Goal: Check status: Check status

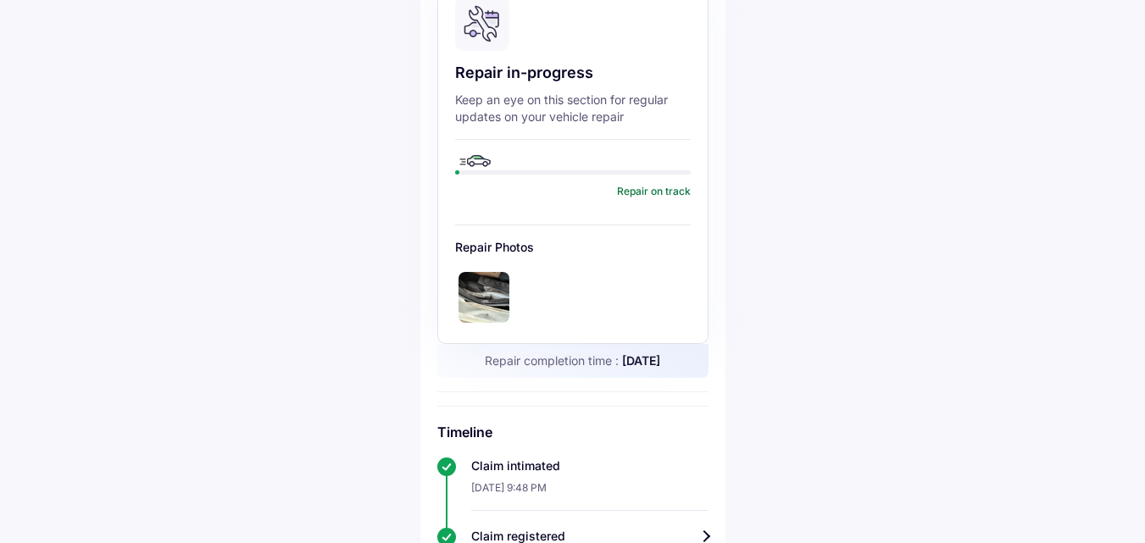
scroll to position [254, 0]
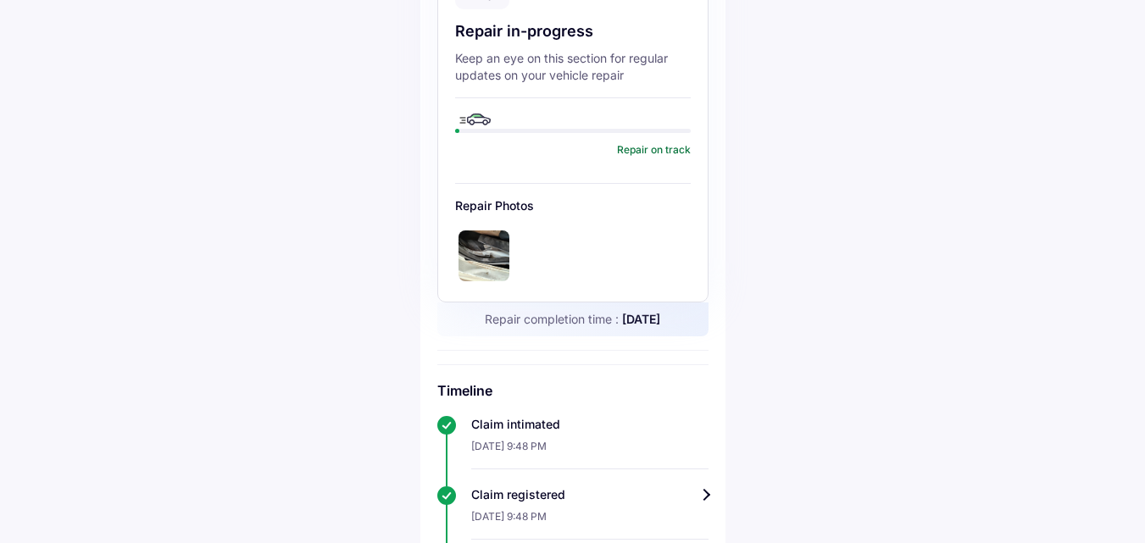
click at [485, 231] on img at bounding box center [484, 256] width 51 height 51
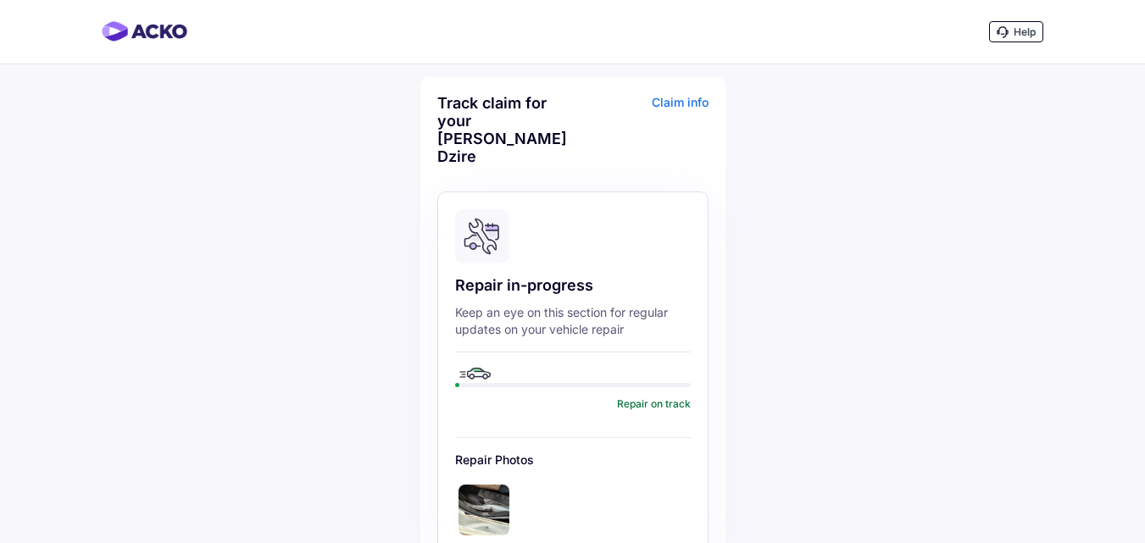
click at [664, 96] on div "Claim info" at bounding box center [642, 136] width 131 height 84
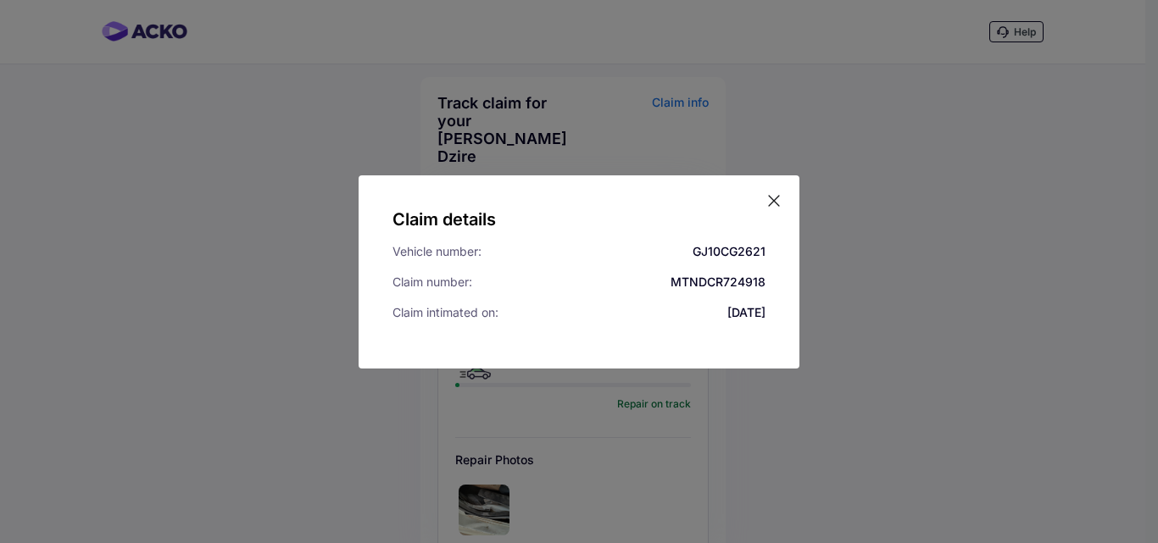
click at [782, 205] on div "Claim details Vehicle number: GJ10CG2621 Claim number: MTNDCR724918 Claim intim…" at bounding box center [579, 271] width 441 height 193
click at [778, 197] on icon at bounding box center [774, 201] width 10 height 10
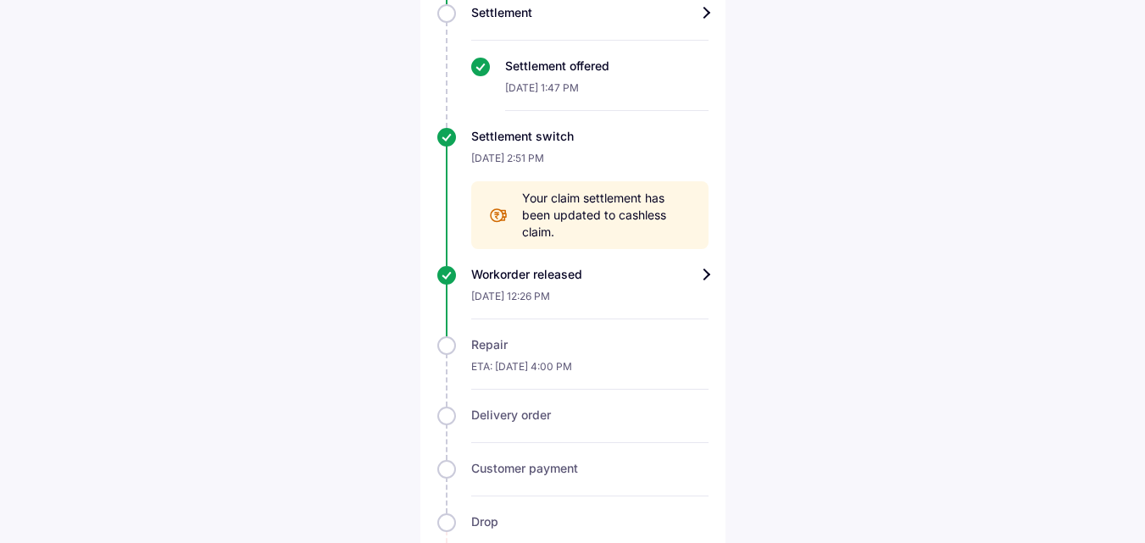
scroll to position [1162, 0]
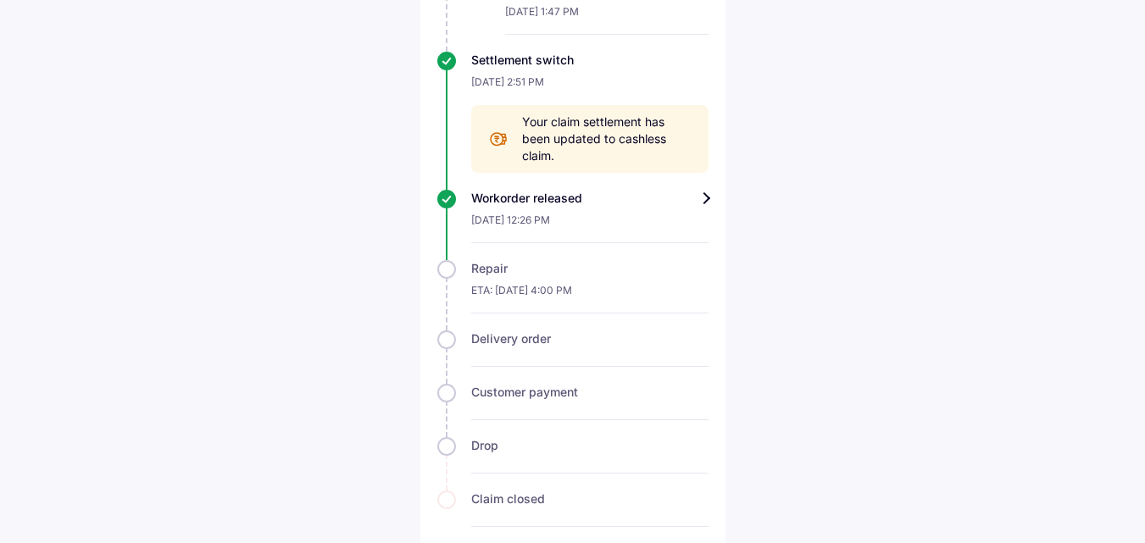
click at [548, 52] on div "Settlement switch" at bounding box center [589, 60] width 237 height 17
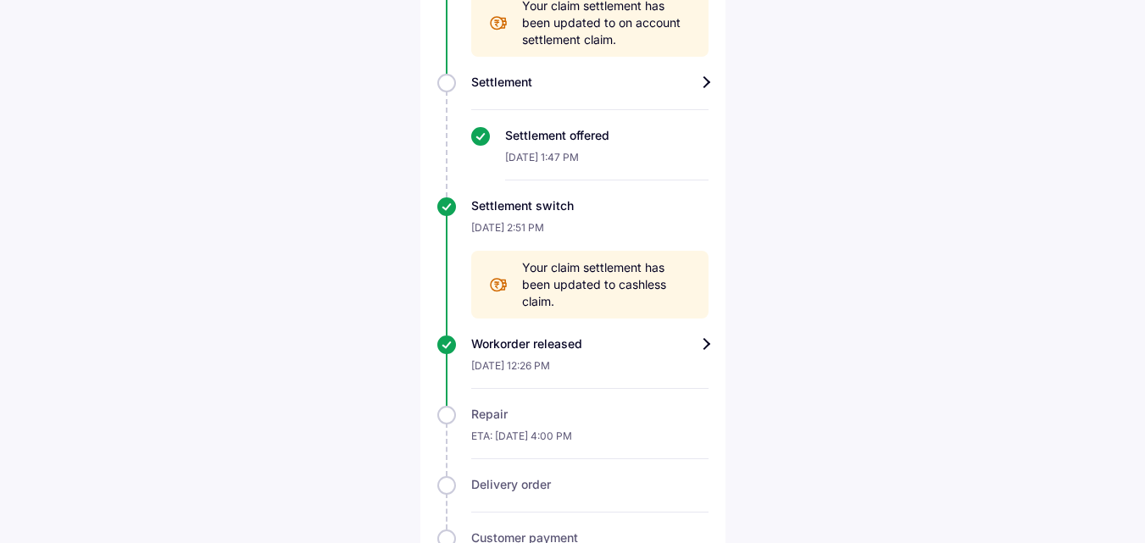
scroll to position [1017, 0]
click at [560, 335] on div "Workorder released" at bounding box center [589, 343] width 237 height 17
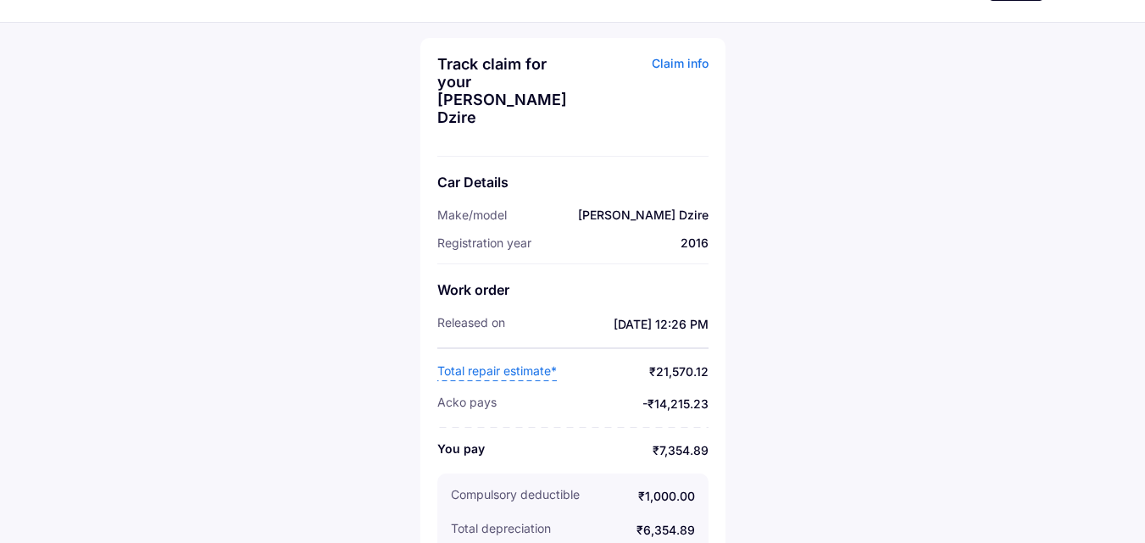
scroll to position [81, 0]
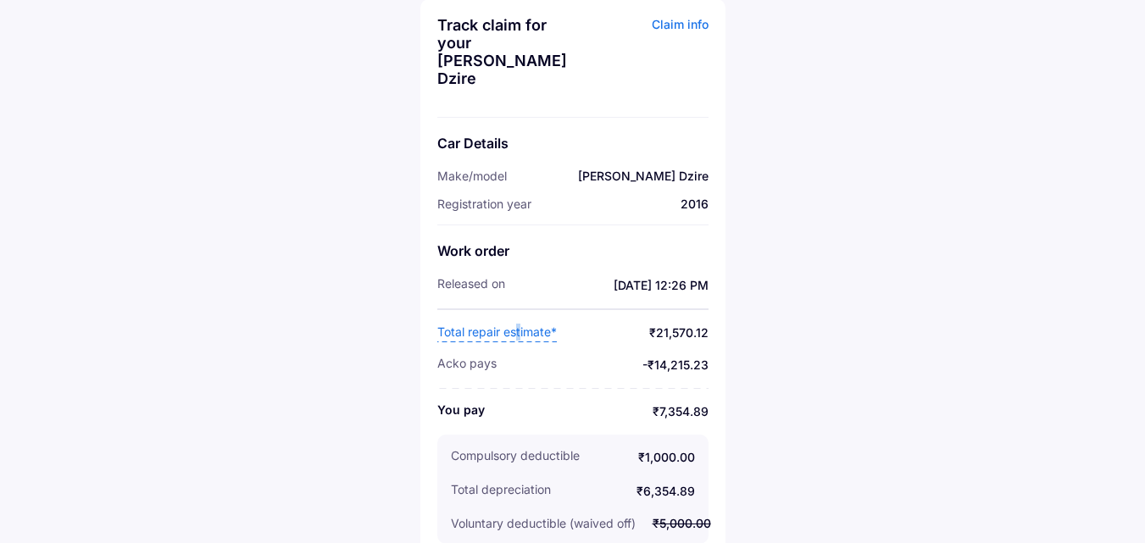
click at [519, 324] on span "Total repair estimate*" at bounding box center [497, 333] width 120 height 19
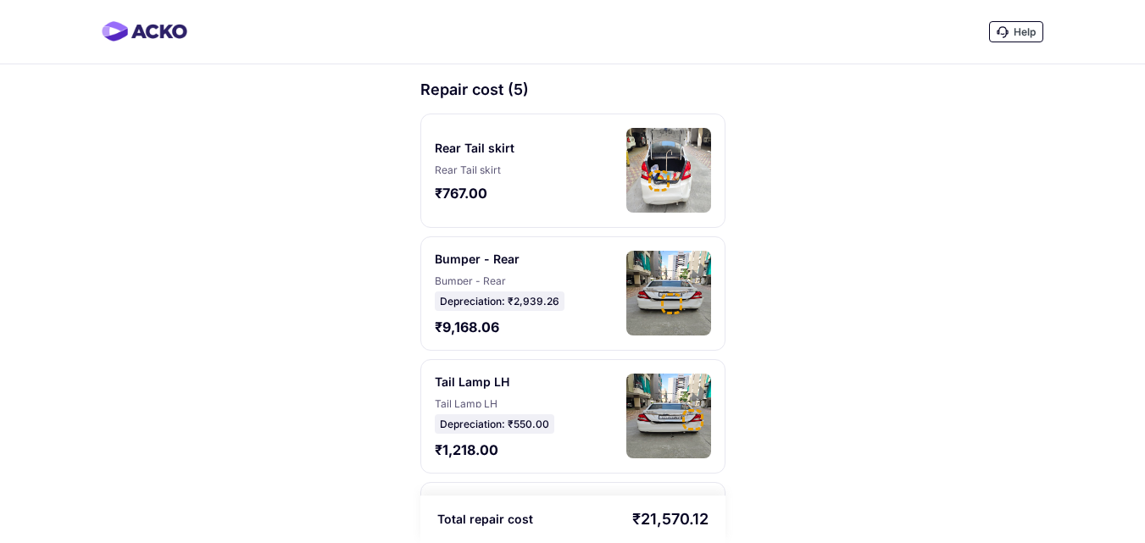
click at [450, 191] on div "₹767.00" at bounding box center [478, 193] width 86 height 19
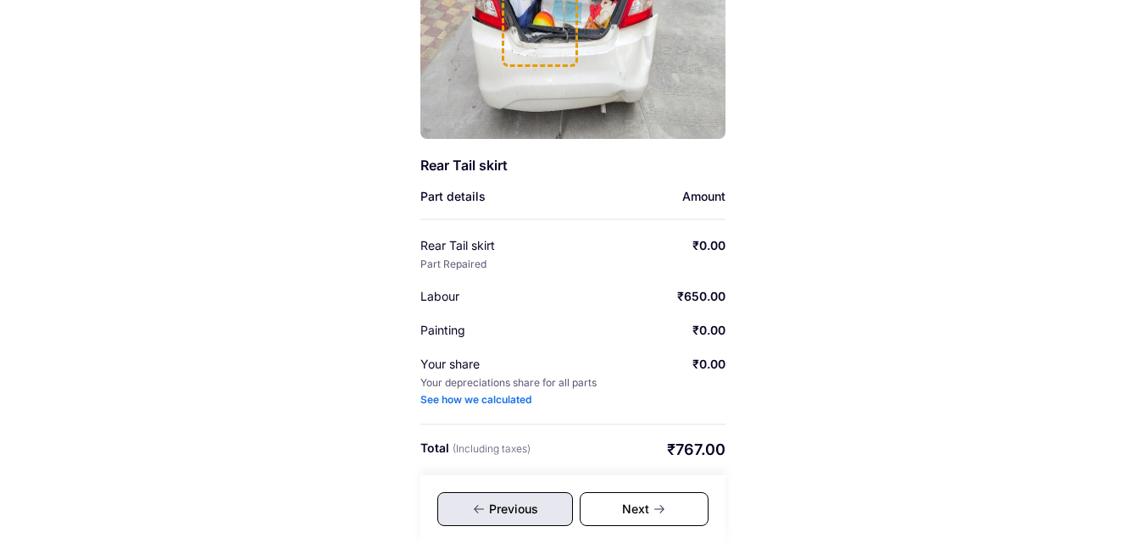
scroll to position [267, 0]
click at [636, 510] on div "Next" at bounding box center [644, 510] width 129 height 34
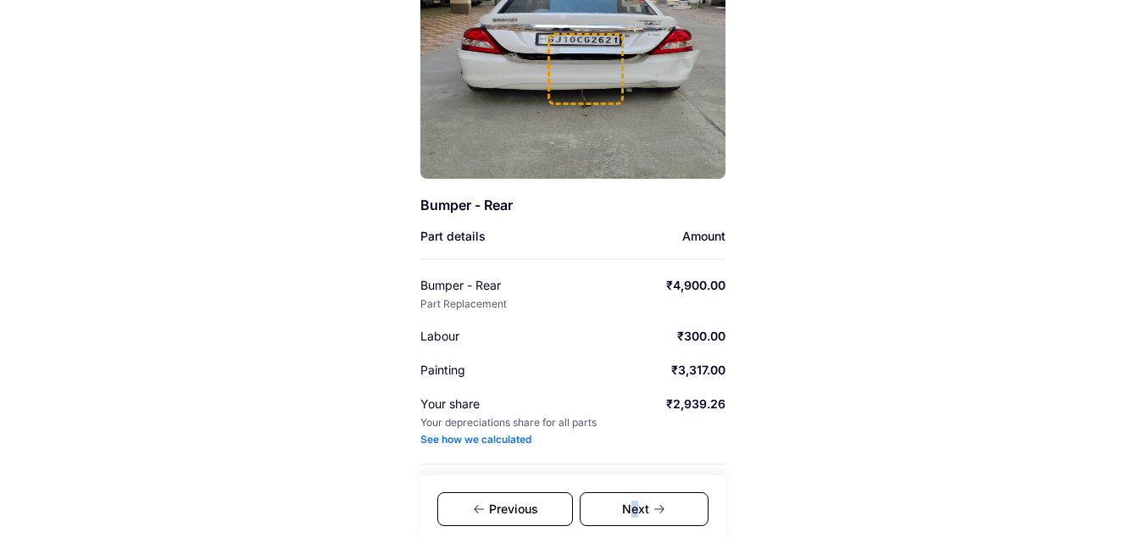
scroll to position [267, 0]
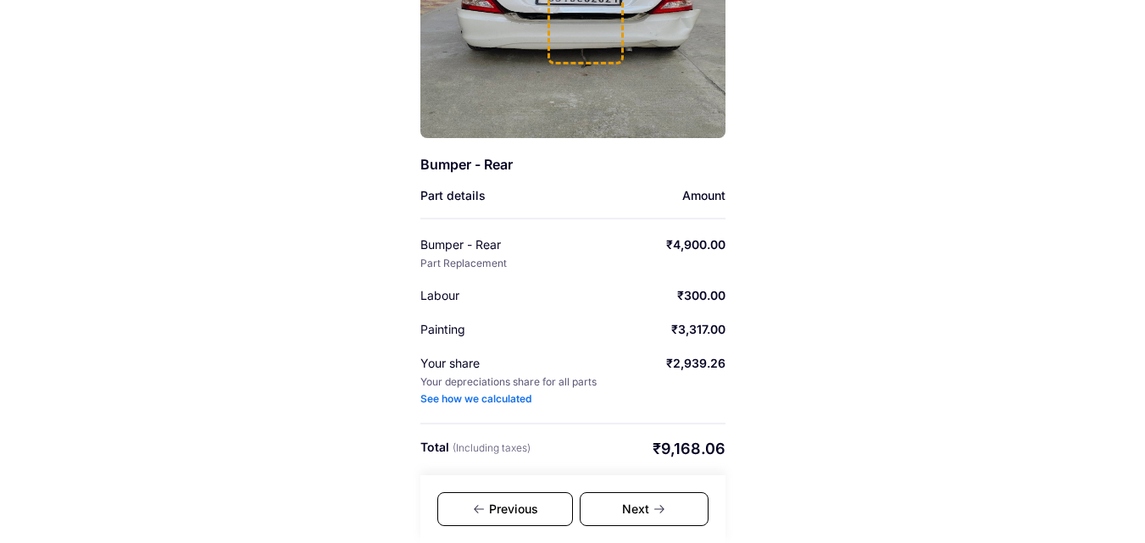
click at [655, 504] on icon at bounding box center [660, 510] width 14 height 14
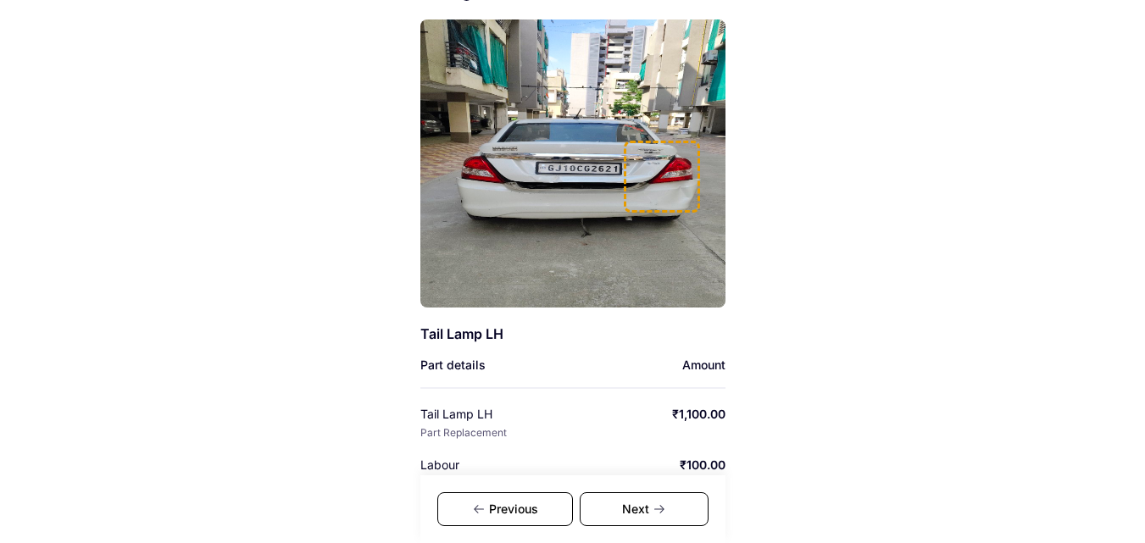
scroll to position [267, 0]
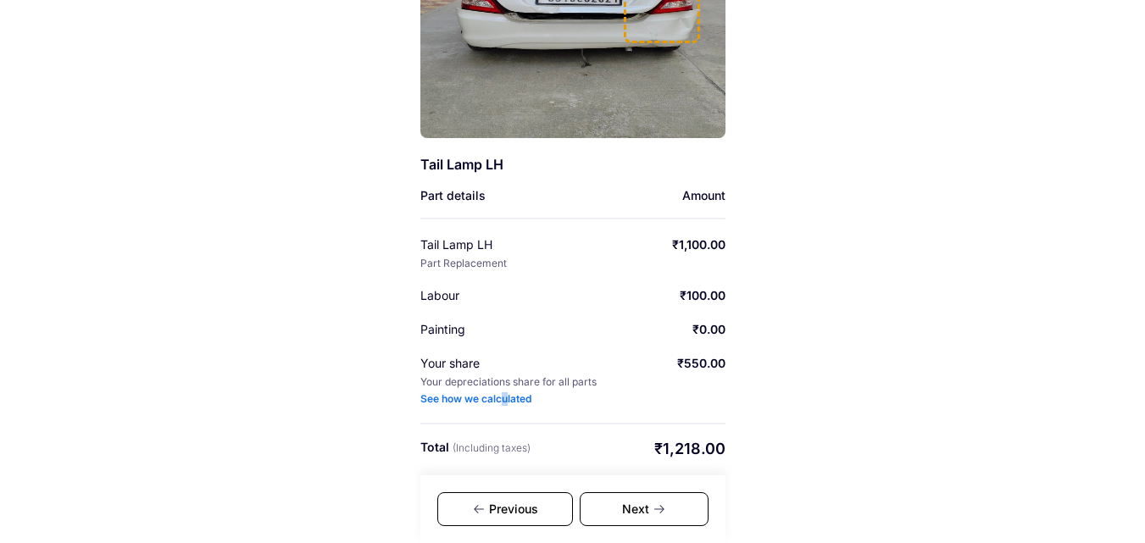
click at [500, 402] on div "See how we calculated" at bounding box center [475, 400] width 111 height 14
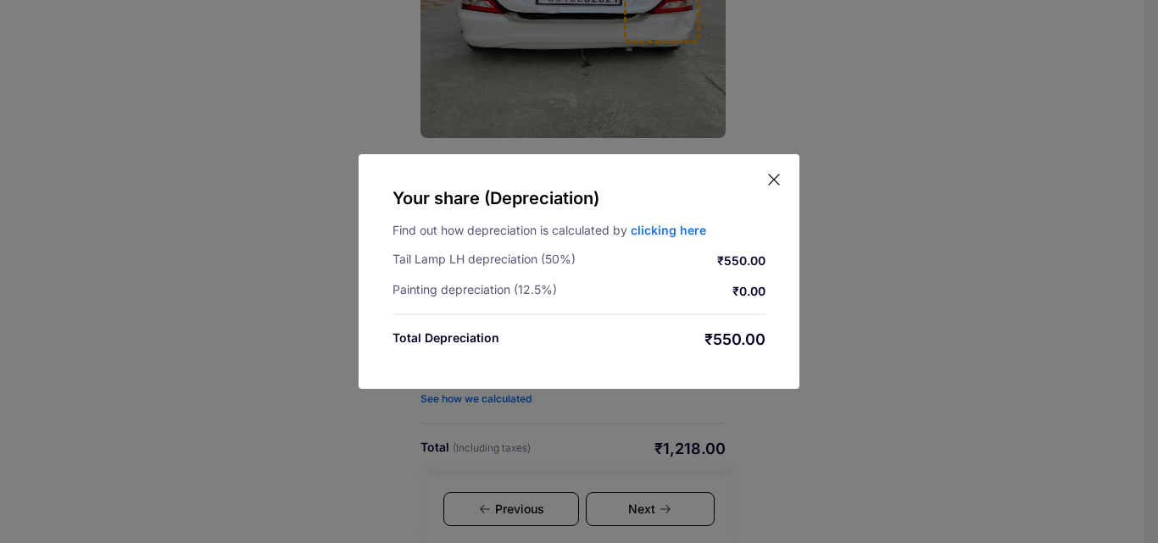
click at [773, 180] on icon at bounding box center [774, 179] width 17 height 17
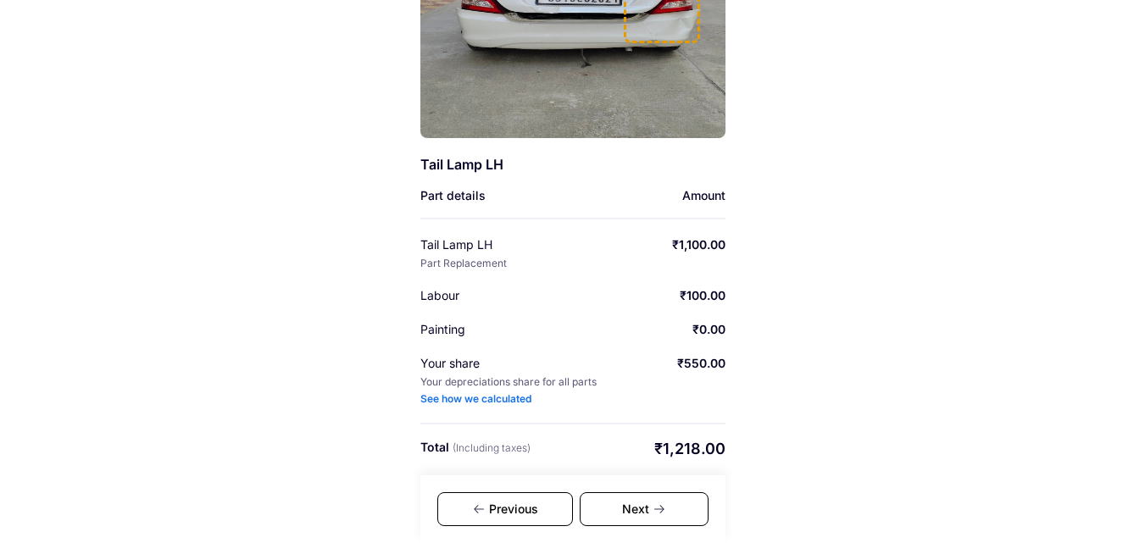
click at [662, 510] on icon at bounding box center [660, 510] width 14 height 14
click at [498, 399] on div "See how we calculated" at bounding box center [475, 400] width 111 height 14
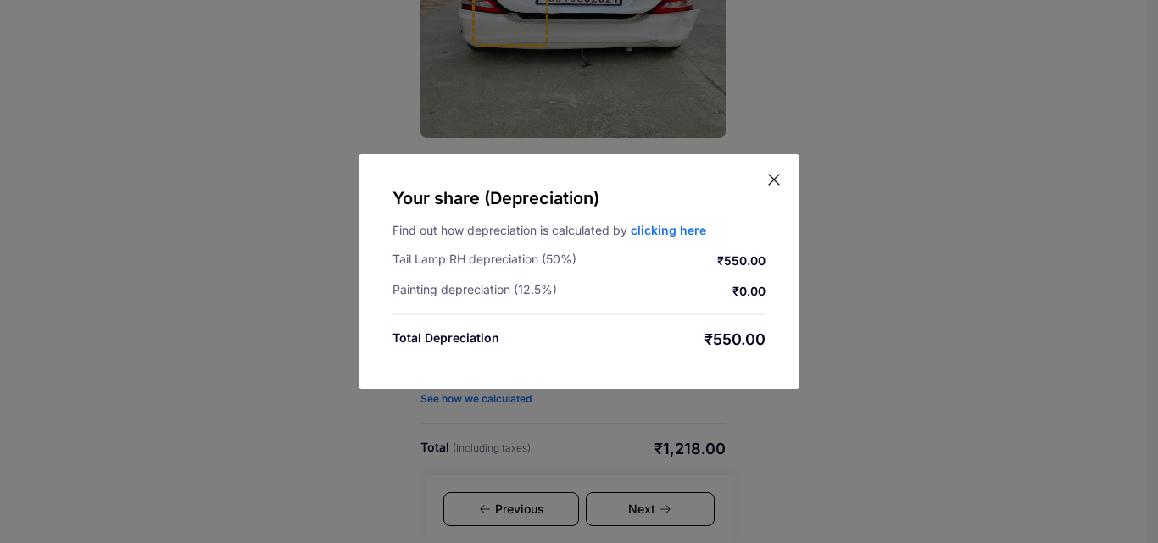
click at [778, 178] on icon at bounding box center [774, 179] width 17 height 17
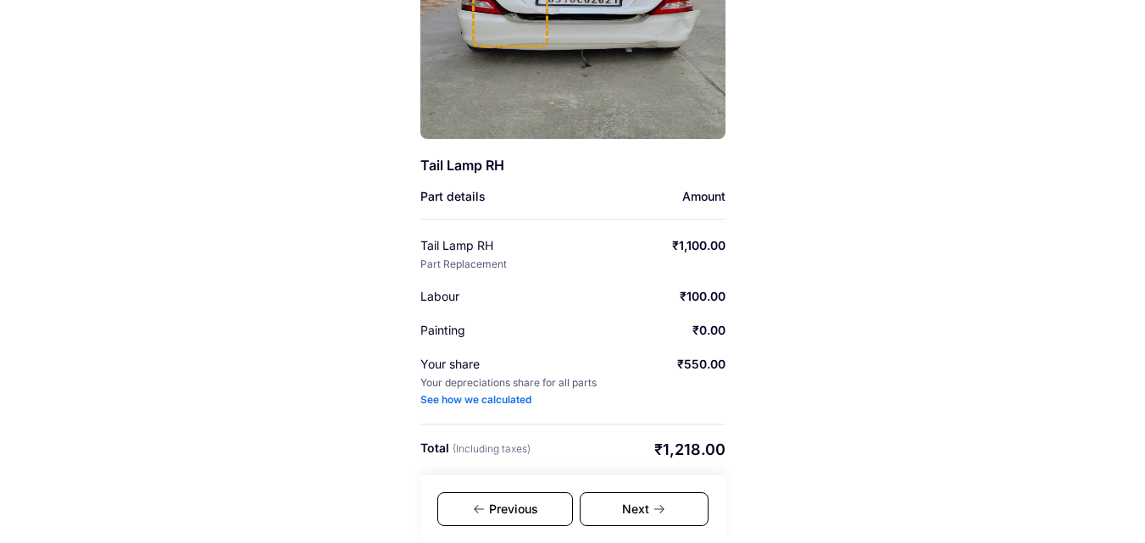
scroll to position [267, 0]
click at [661, 501] on div "Next" at bounding box center [644, 510] width 129 height 34
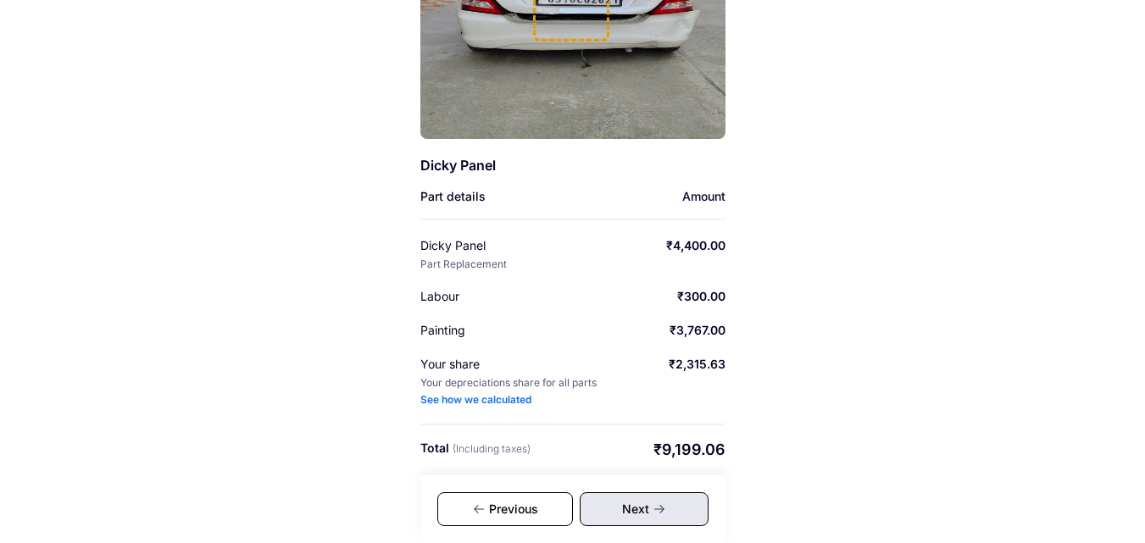
scroll to position [267, 0]
click at [490, 401] on div "See how we calculated" at bounding box center [475, 400] width 111 height 14
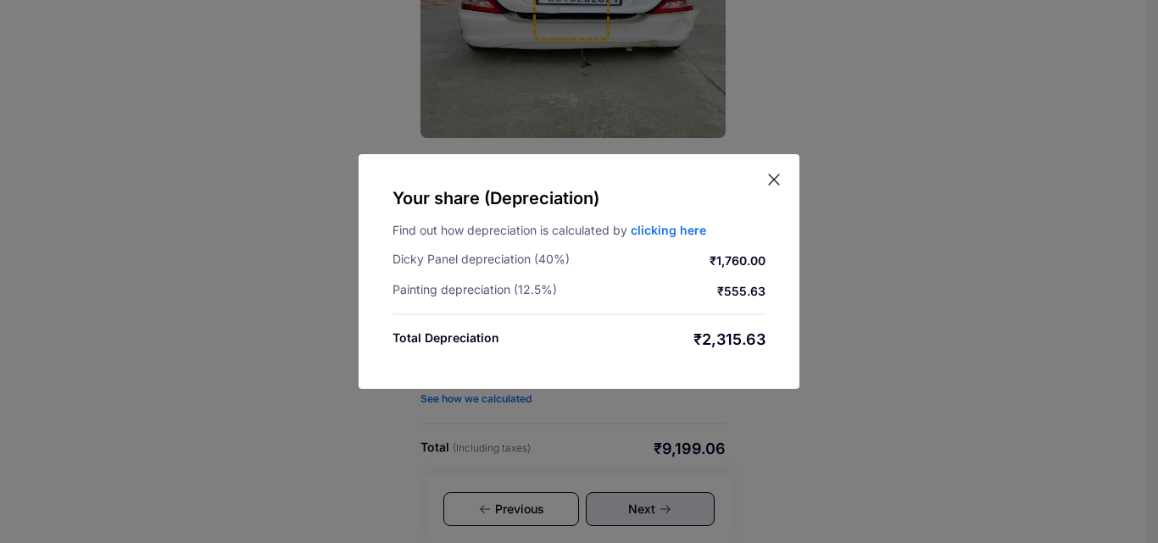
click at [666, 234] on link "clicking here" at bounding box center [668, 230] width 75 height 14
click at [778, 180] on icon at bounding box center [774, 179] width 17 height 17
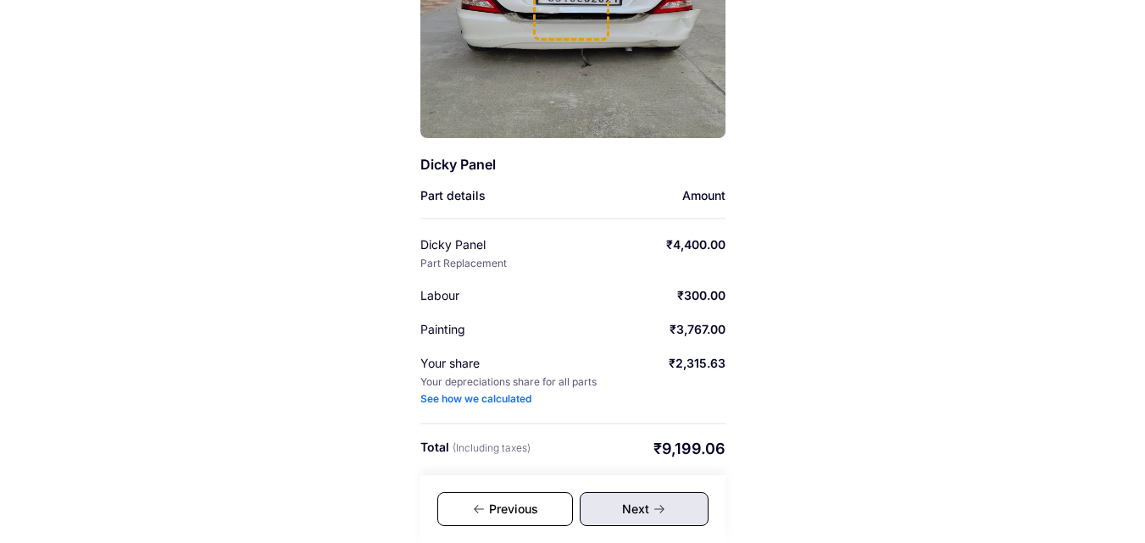
click at [652, 499] on div "Next" at bounding box center [644, 510] width 129 height 34
click at [521, 510] on div "Previous" at bounding box center [505, 510] width 136 height 34
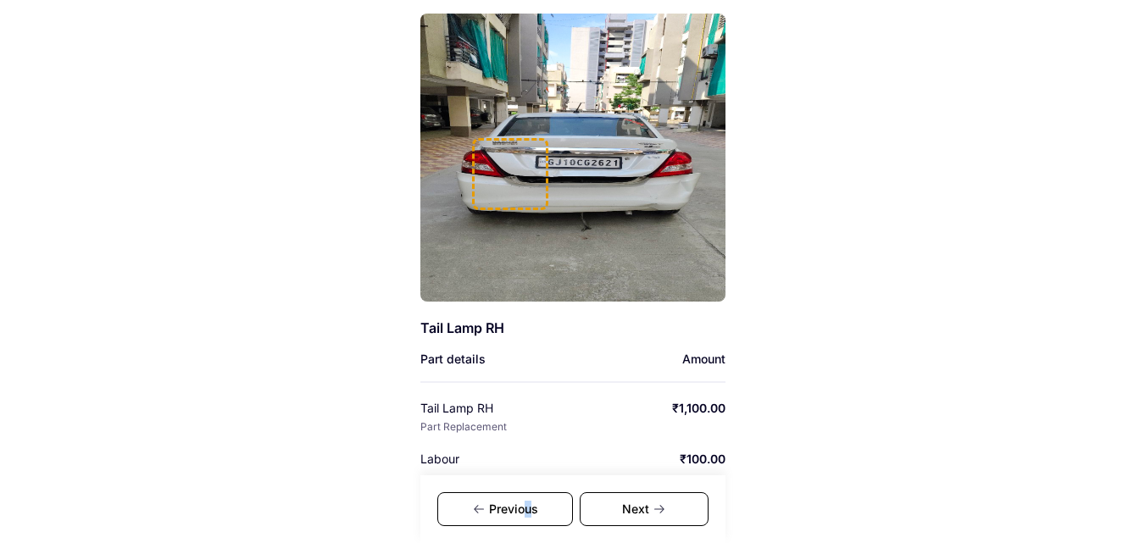
scroll to position [267, 0]
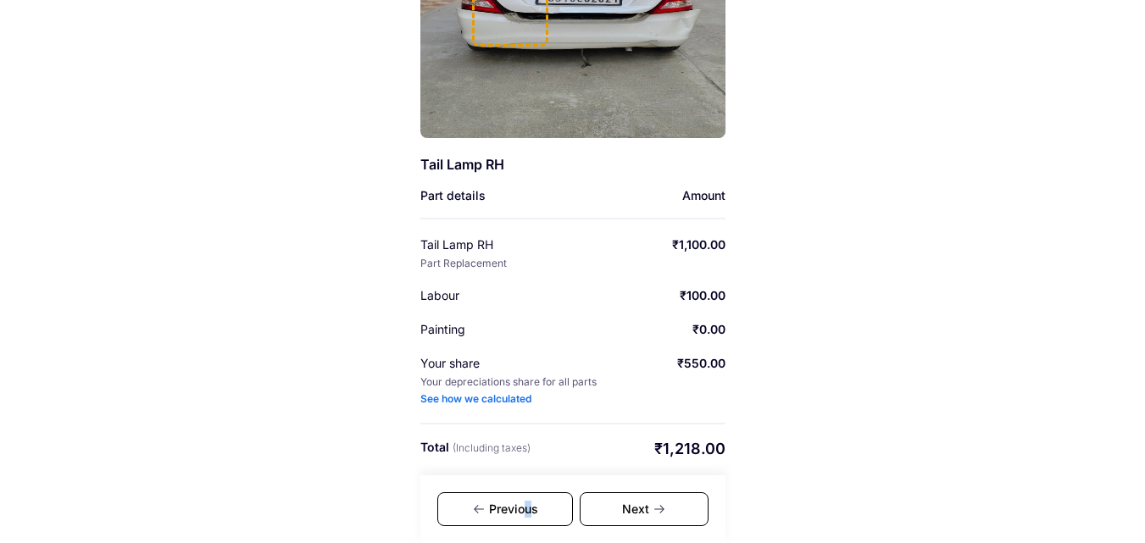
click at [521, 511] on div "Previous" at bounding box center [505, 510] width 136 height 34
click at [521, 510] on div "Previous" at bounding box center [505, 510] width 136 height 34
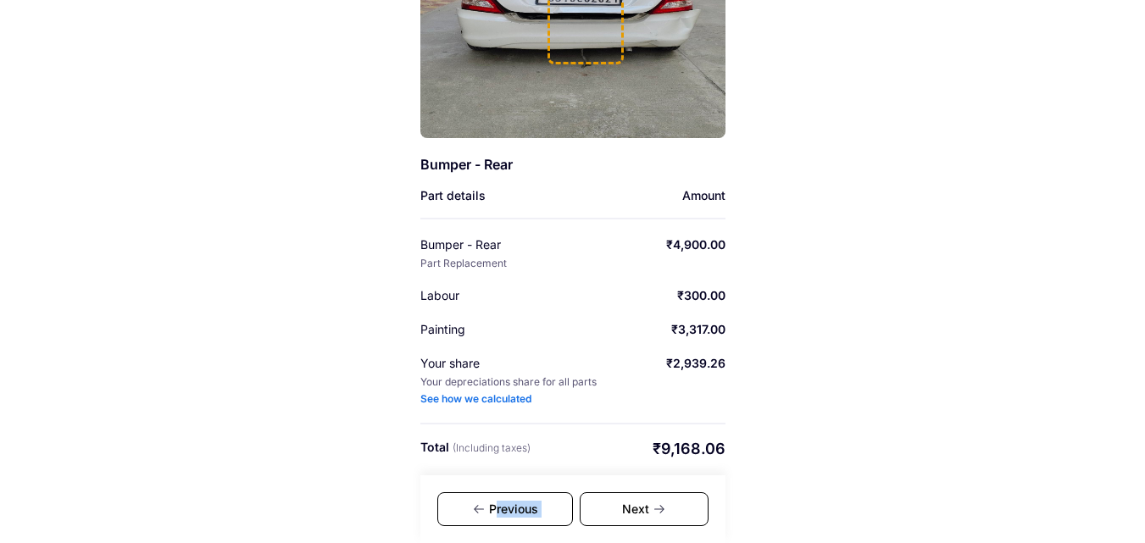
click at [521, 510] on div "Previous" at bounding box center [505, 510] width 136 height 34
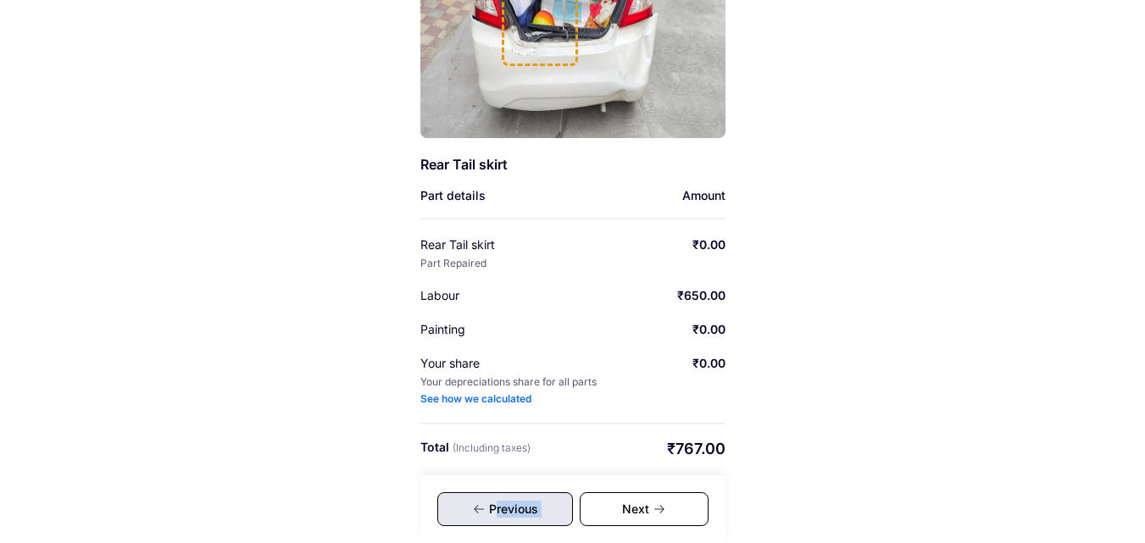
click at [521, 511] on div "Previous" at bounding box center [505, 510] width 136 height 34
click at [521, 510] on div "Previous" at bounding box center [505, 510] width 136 height 34
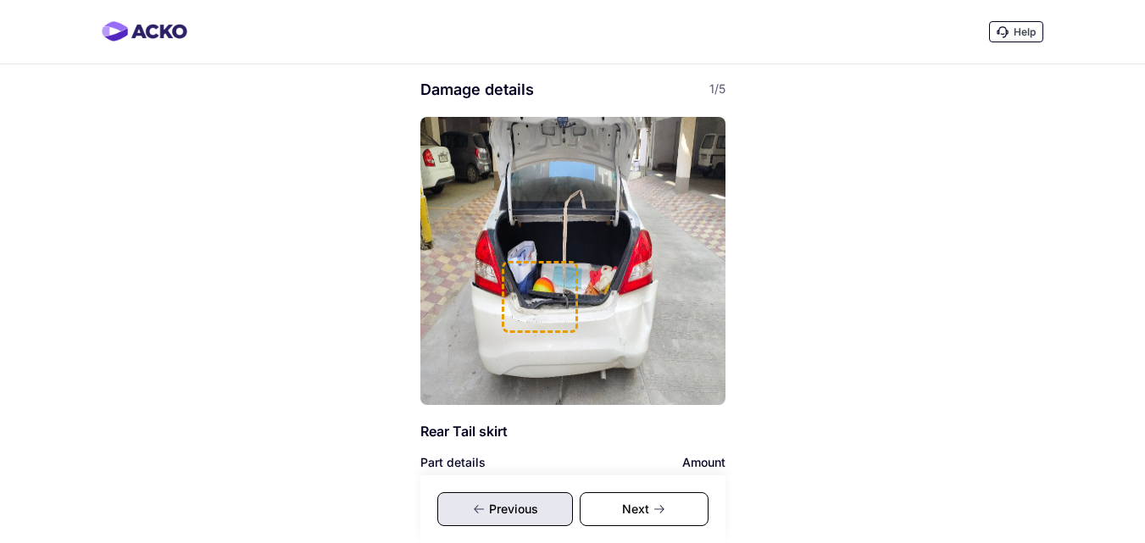
click at [931, 91] on div "Help Damage details 1/5 Rear Tail skirt Part details Amount Rear Tail skirt Par…" at bounding box center [572, 405] width 1145 height 810
